Goal: Task Accomplishment & Management: Manage account settings

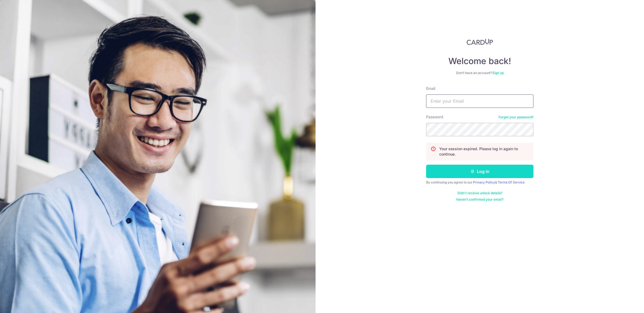
type input "[EMAIL_ADDRESS][DOMAIN_NAME]"
click at [499, 172] on button "Log in" at bounding box center [479, 171] width 107 height 13
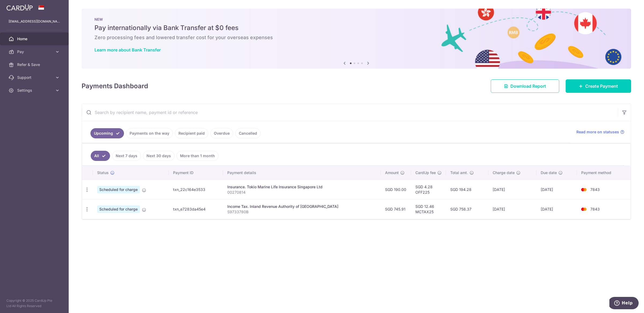
click at [183, 130] on link "Recipient paid" at bounding box center [191, 133] width 33 height 10
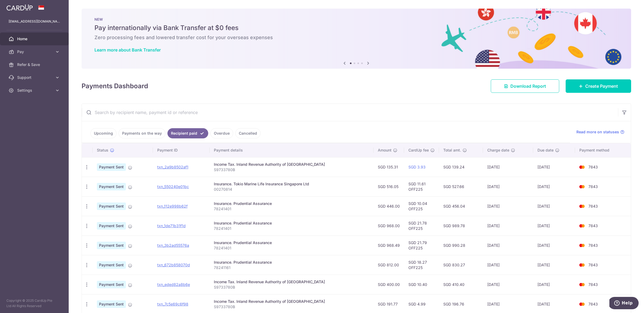
scroll to position [40, 0]
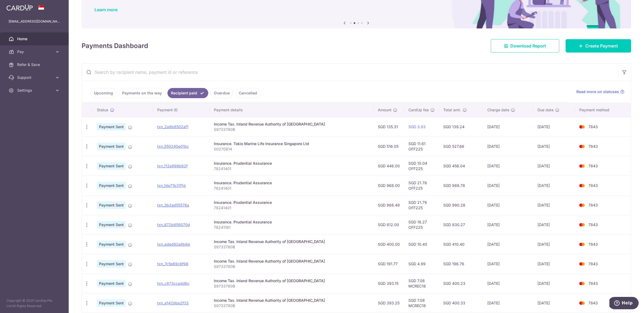
click at [128, 96] on link "Payments on the way" at bounding box center [142, 93] width 47 height 10
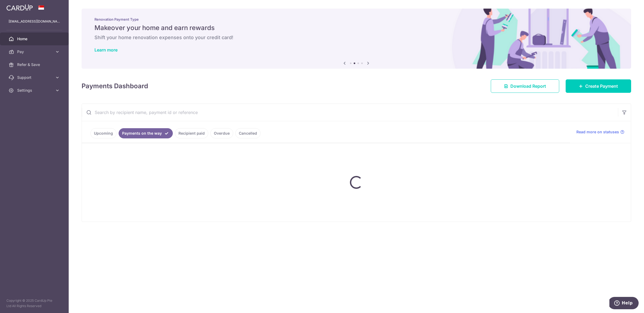
scroll to position [0, 0]
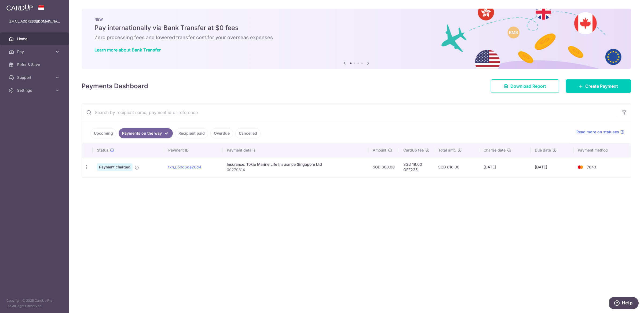
click at [109, 138] on link "Upcoming" at bounding box center [103, 133] width 26 height 10
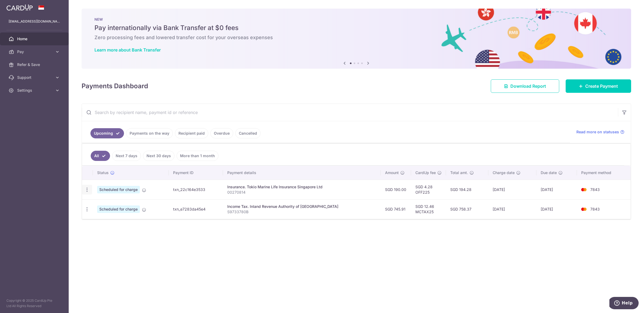
click at [85, 191] on icon "button" at bounding box center [87, 190] width 6 height 6
click at [106, 206] on span "Update payment" at bounding box center [115, 204] width 36 height 6
radio input "true"
type input "190.00"
type input "25/09/2025"
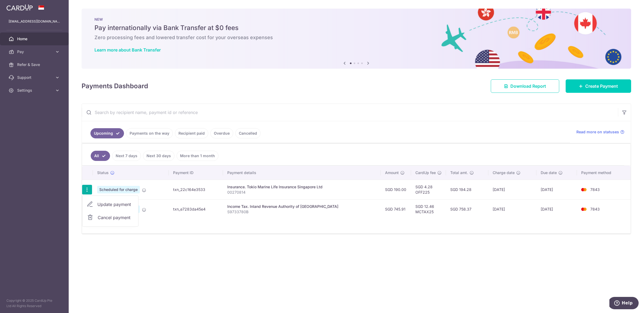
type input "00270814"
type input "OFF225"
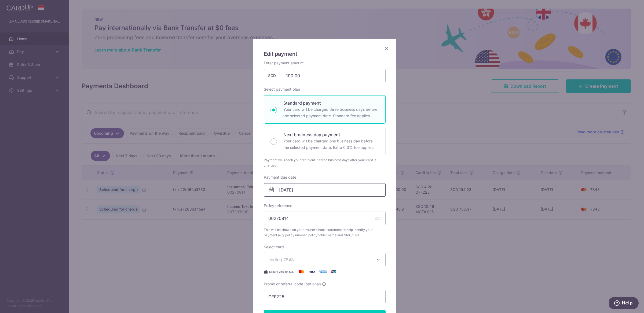
click at [305, 190] on input "25/09/2025" at bounding box center [325, 189] width 122 height 13
click at [306, 260] on link "24" at bounding box center [304, 260] width 9 height 9
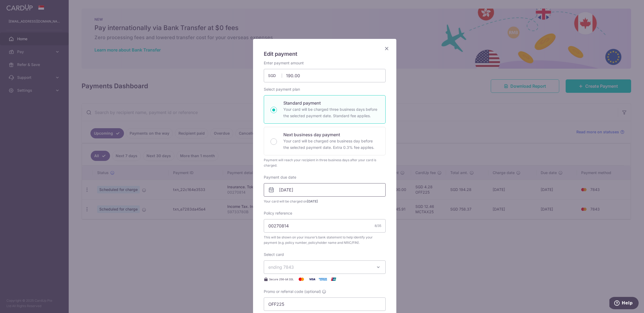
click at [321, 186] on input "24/09/2025" at bounding box center [325, 189] width 122 height 13
click at [314, 260] on link "25" at bounding box center [315, 260] width 9 height 9
type input "25/09/2025"
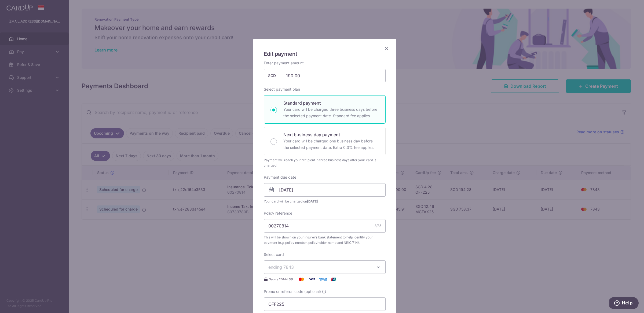
click at [384, 46] on icon "Close" at bounding box center [386, 48] width 6 height 7
